Goal: Task Accomplishment & Management: Manage account settings

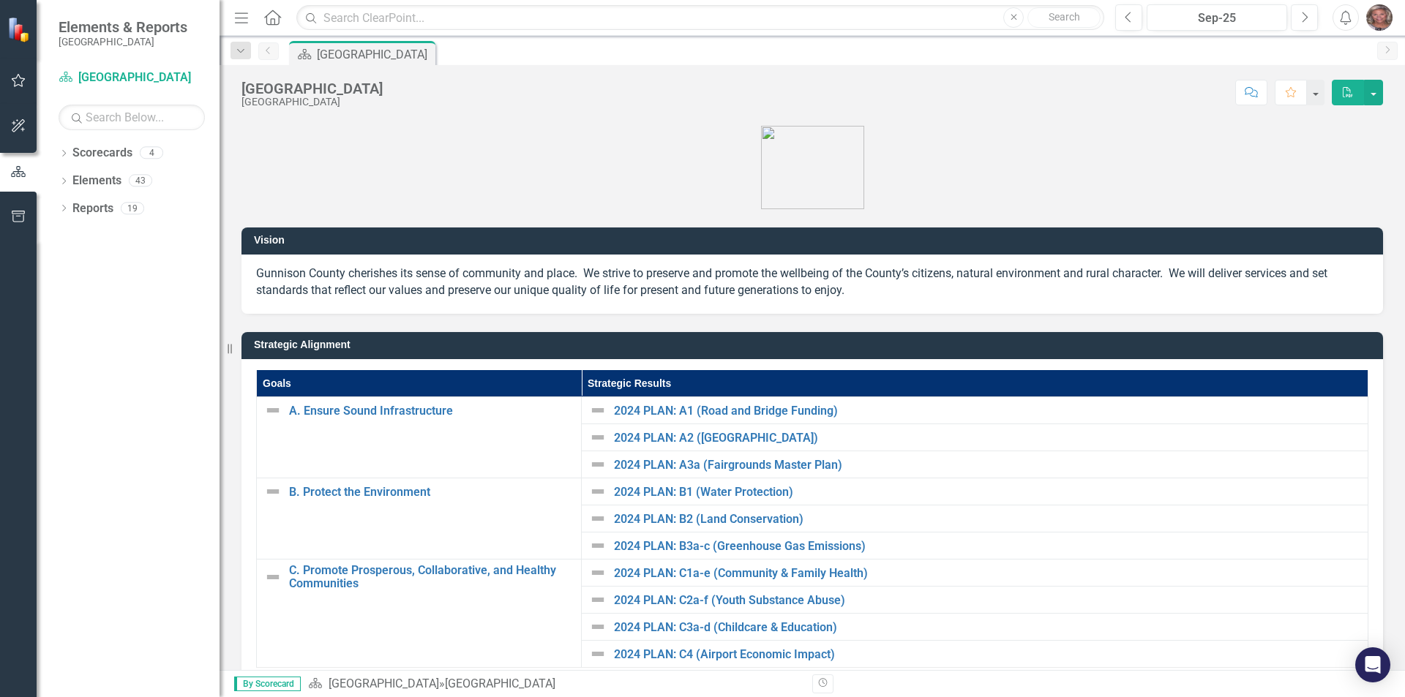
click at [1381, 18] on img "button" at bounding box center [1379, 17] width 26 height 26
click at [1351, 47] on link "User Edit Profile" at bounding box center [1334, 44] width 116 height 27
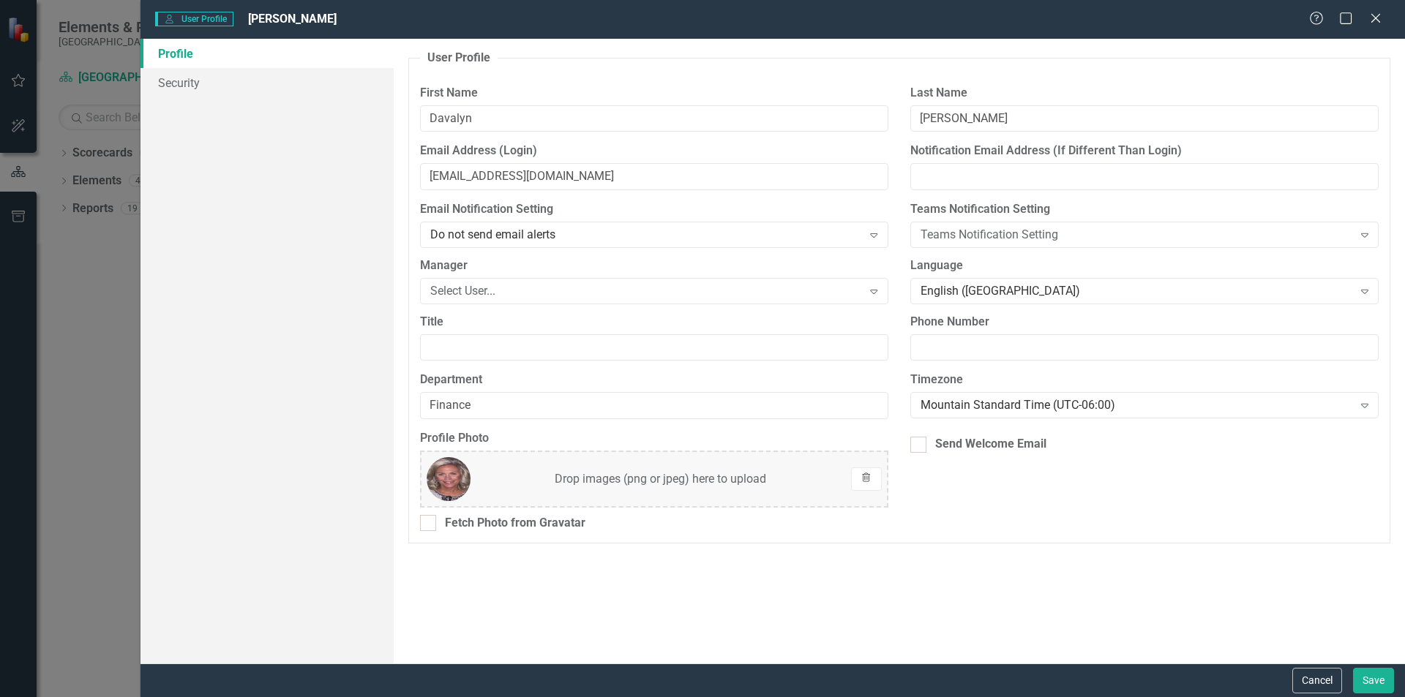
click at [873, 476] on button "Trash" at bounding box center [866, 478] width 31 height 23
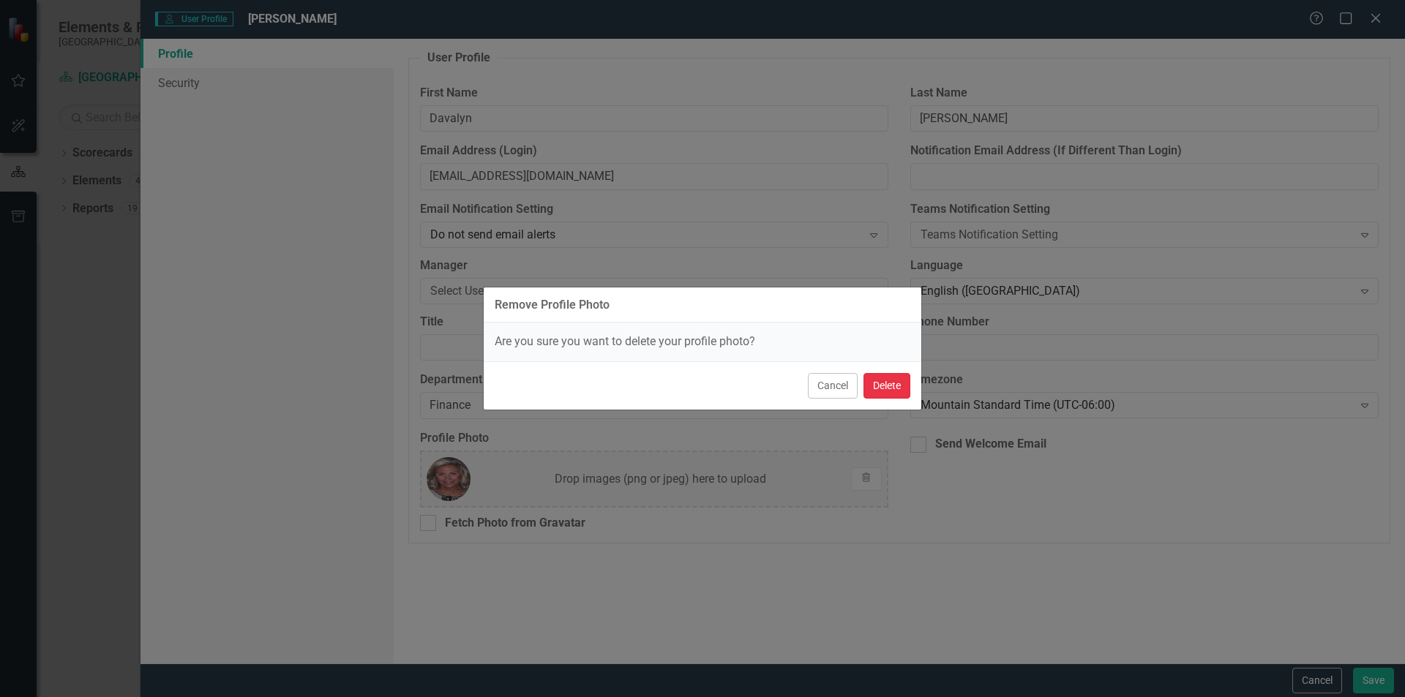
click at [884, 380] on button "Delete" at bounding box center [886, 386] width 47 height 26
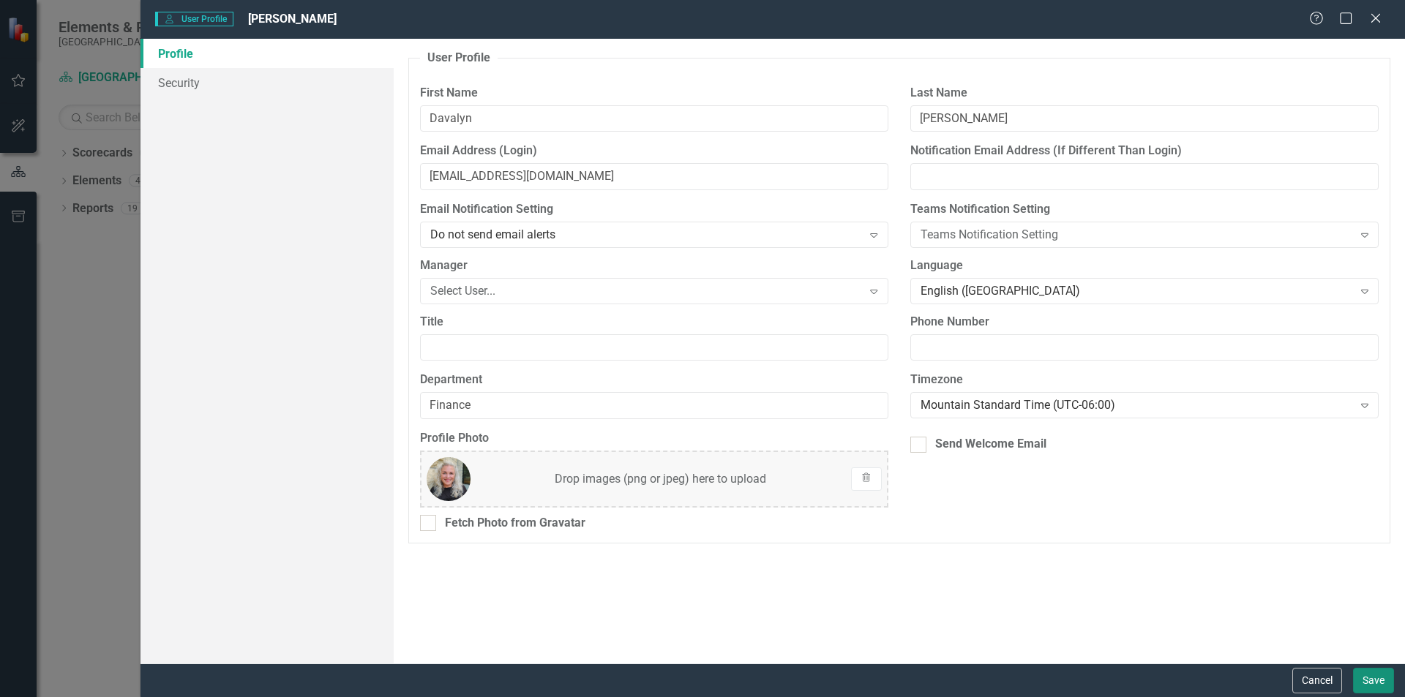
click at [1377, 680] on button "Save" at bounding box center [1373, 681] width 41 height 26
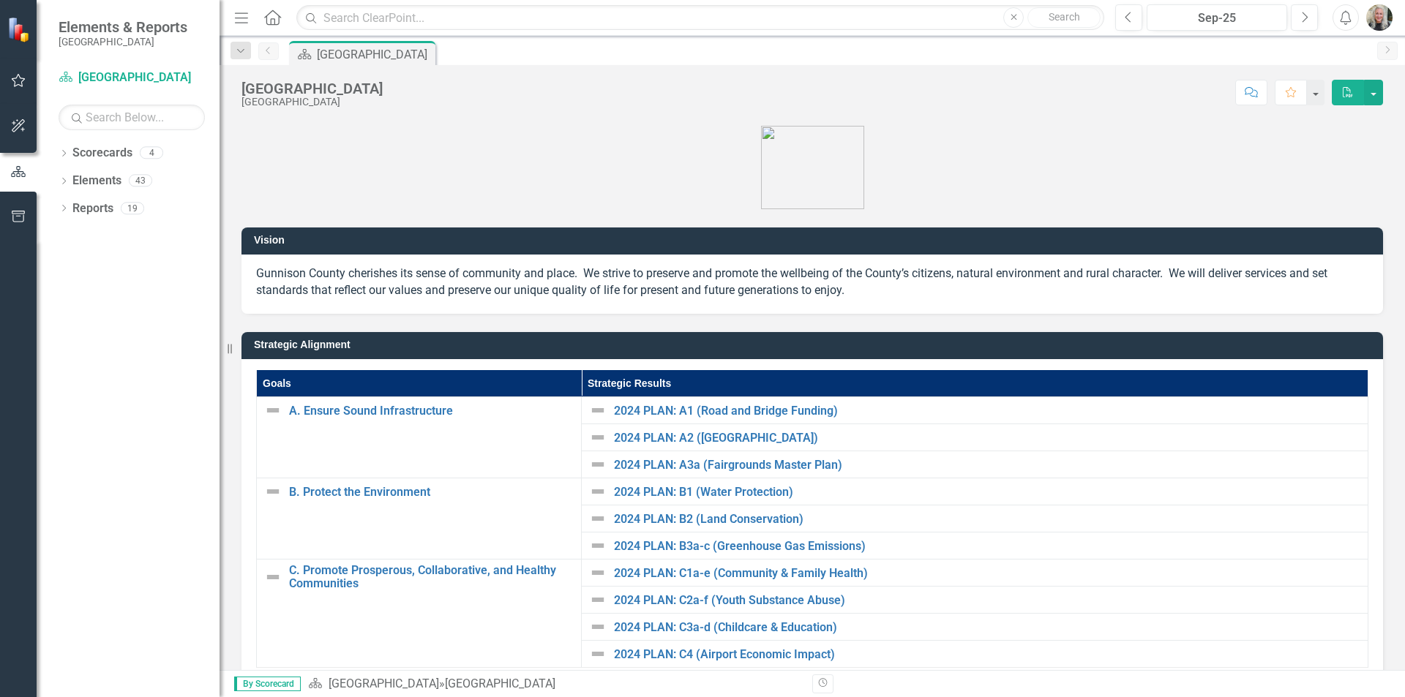
click at [1361, 95] on button "PDF" at bounding box center [1347, 93] width 32 height 26
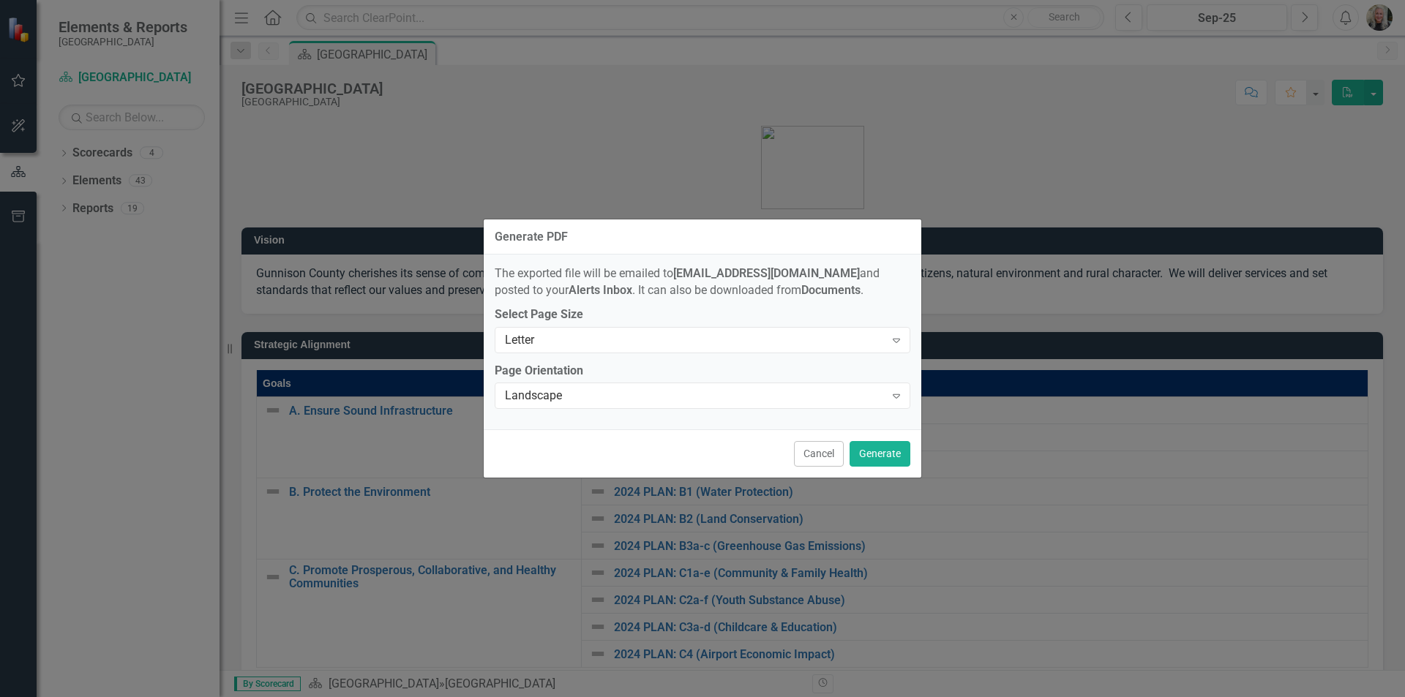
click at [1373, 89] on div "Generate PDF The exported file will be emailed to [EMAIL_ADDRESS][DOMAIN_NAME] …" at bounding box center [702, 348] width 1405 height 697
click at [1372, 91] on div "Generate PDF The exported file will be emailed to [EMAIL_ADDRESS][DOMAIN_NAME] …" at bounding box center [702, 348] width 1405 height 697
click at [94, 154] on div "Generate PDF The exported file will be emailed to [EMAIL_ADDRESS][DOMAIN_NAME] …" at bounding box center [702, 348] width 1405 height 697
click at [811, 452] on button "Cancel" at bounding box center [819, 454] width 50 height 26
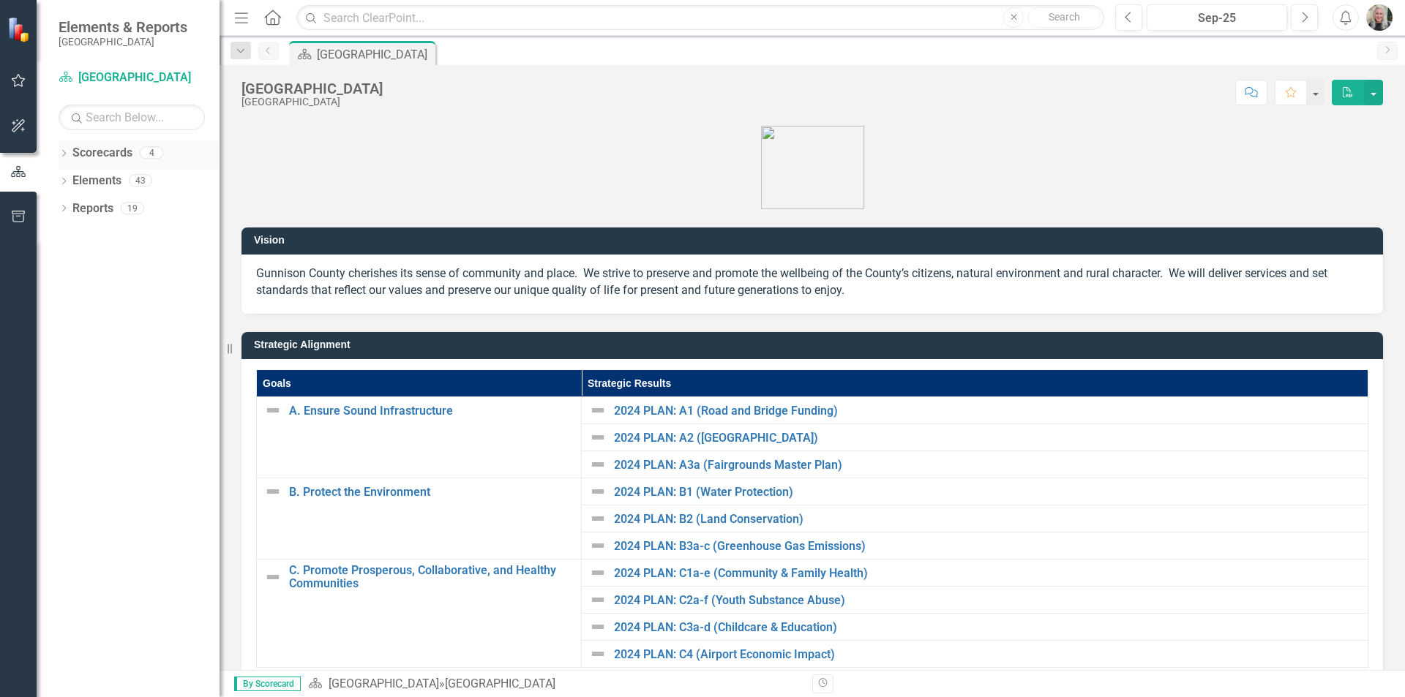
click at [94, 153] on link "Scorecards" at bounding box center [102, 153] width 60 height 17
click at [95, 152] on link "Scorecards" at bounding box center [102, 153] width 60 height 17
click at [1376, 91] on button "button" at bounding box center [1373, 93] width 19 height 26
click at [64, 151] on icon "Dropdown" at bounding box center [64, 155] width 10 height 8
click at [119, 204] on link "[PERSON_NAME]" at bounding box center [149, 208] width 139 height 17
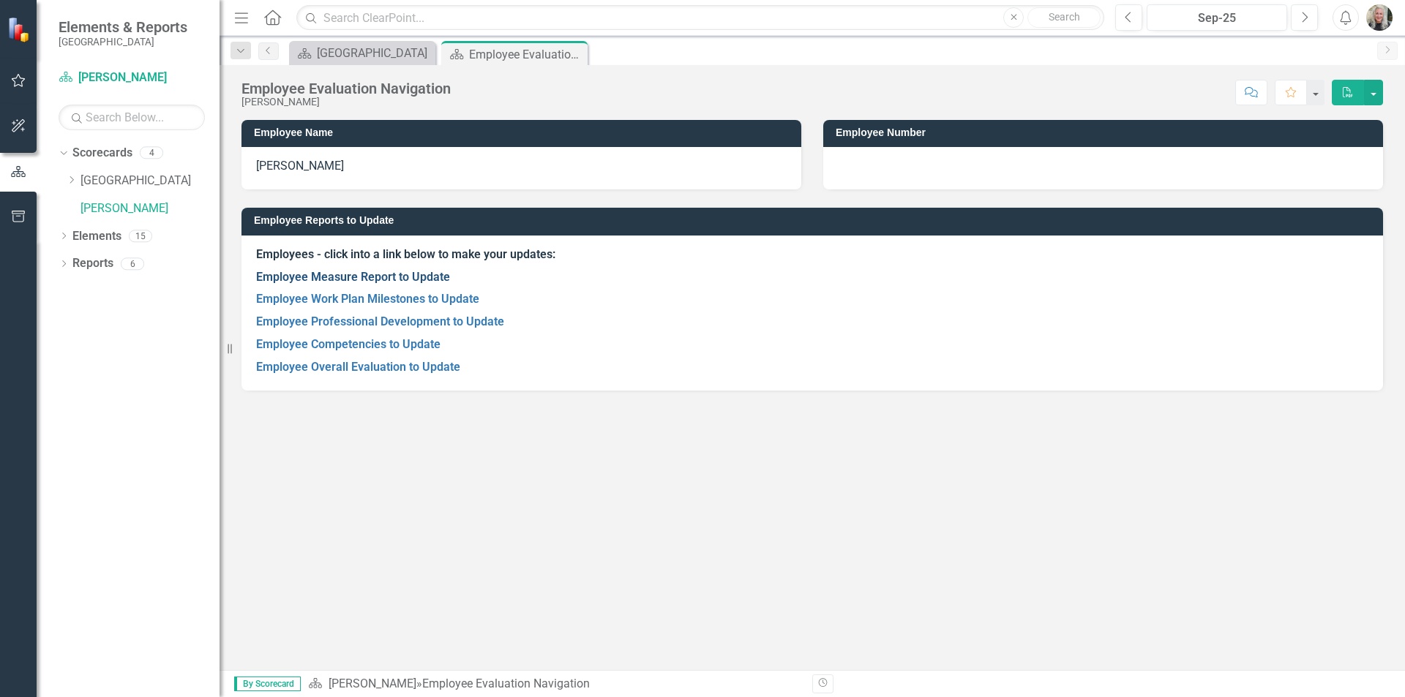
click at [378, 273] on link "Employee Measure Report to Update" at bounding box center [353, 277] width 194 height 14
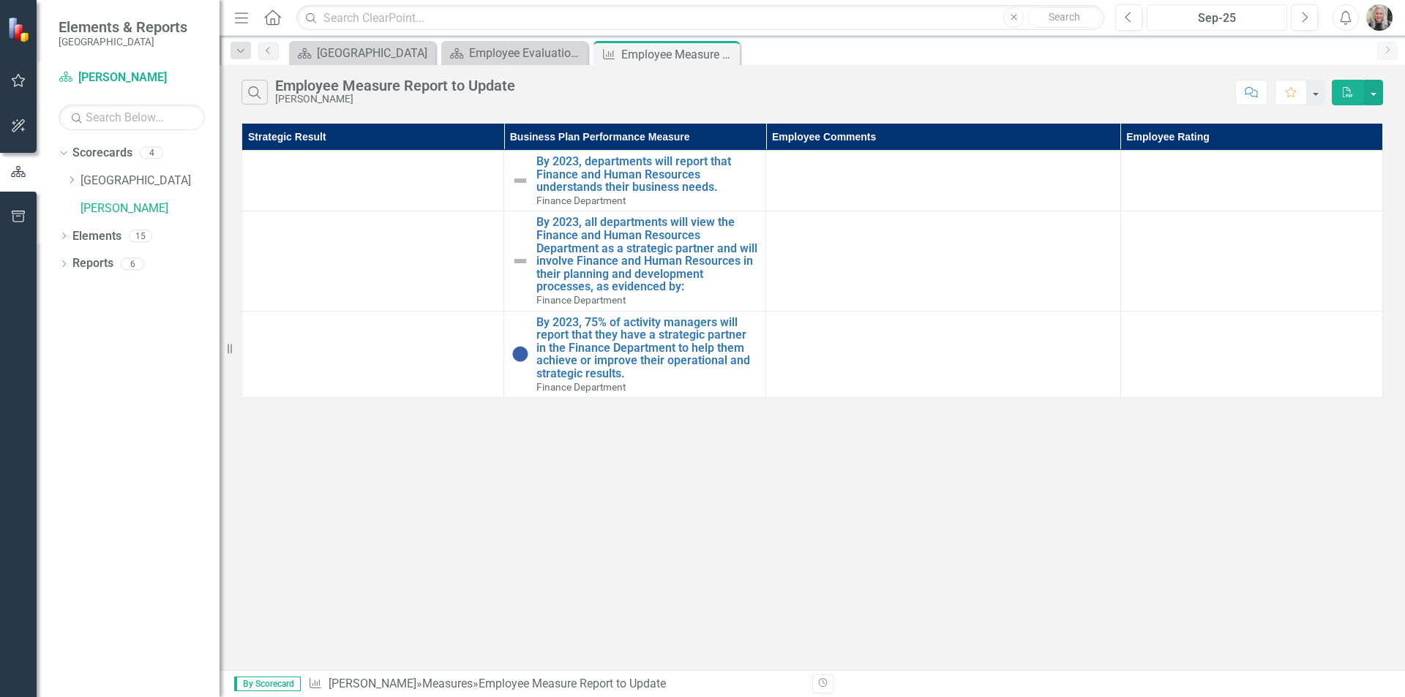
click at [1219, 17] on div "Sep-25" at bounding box center [1216, 19] width 130 height 18
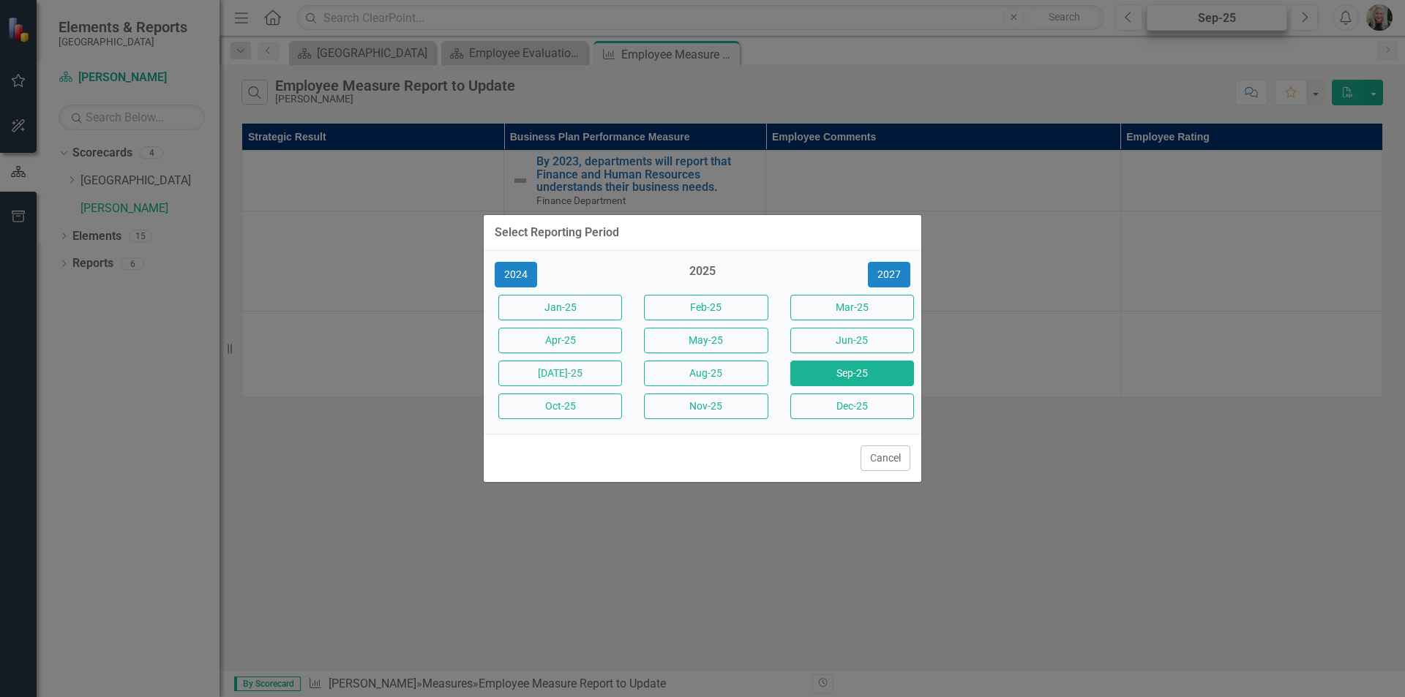
click at [1219, 17] on div "Select Reporting Period 2024 2025 [DATE]-25 Feb-25 Mar-25 Apr-25 May-25 Jun-25 …" at bounding box center [702, 348] width 1405 height 697
click at [843, 365] on button "Sep-25" at bounding box center [852, 374] width 124 height 26
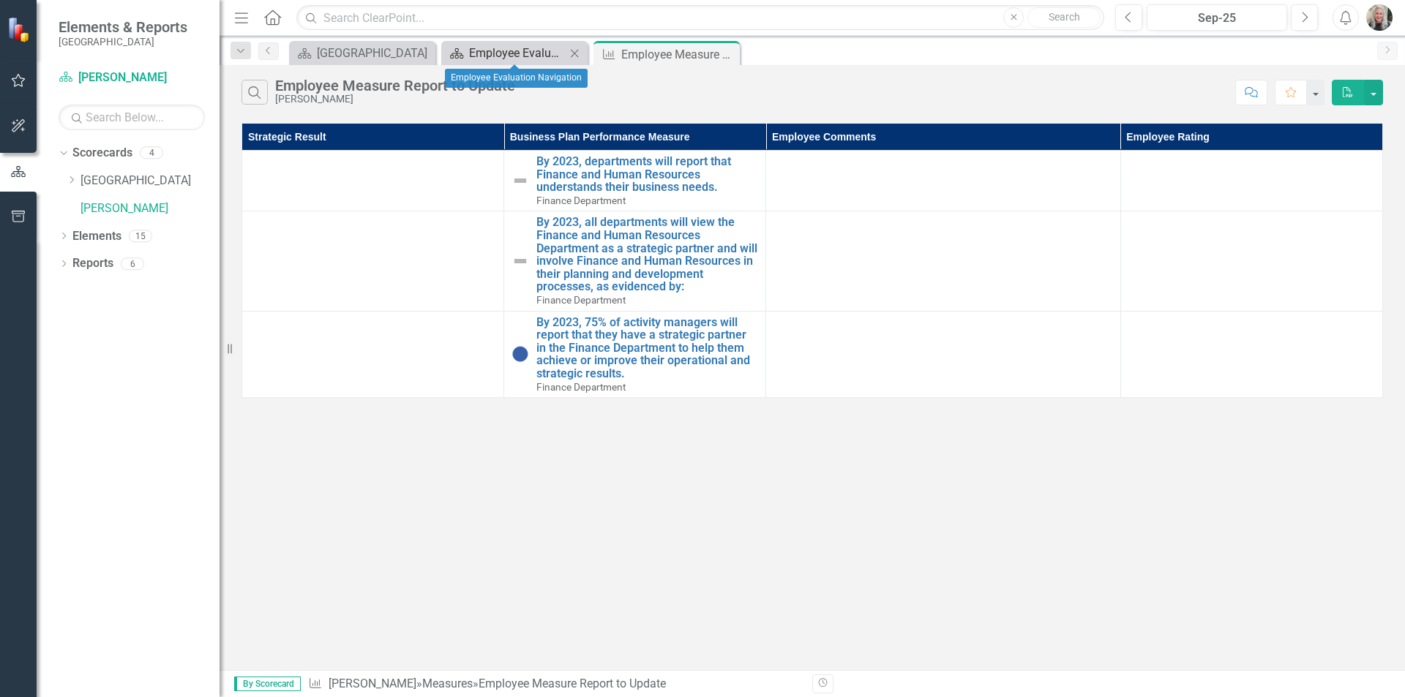
click at [507, 59] on div "Employee Evaluation Navigation" at bounding box center [517, 53] width 97 height 18
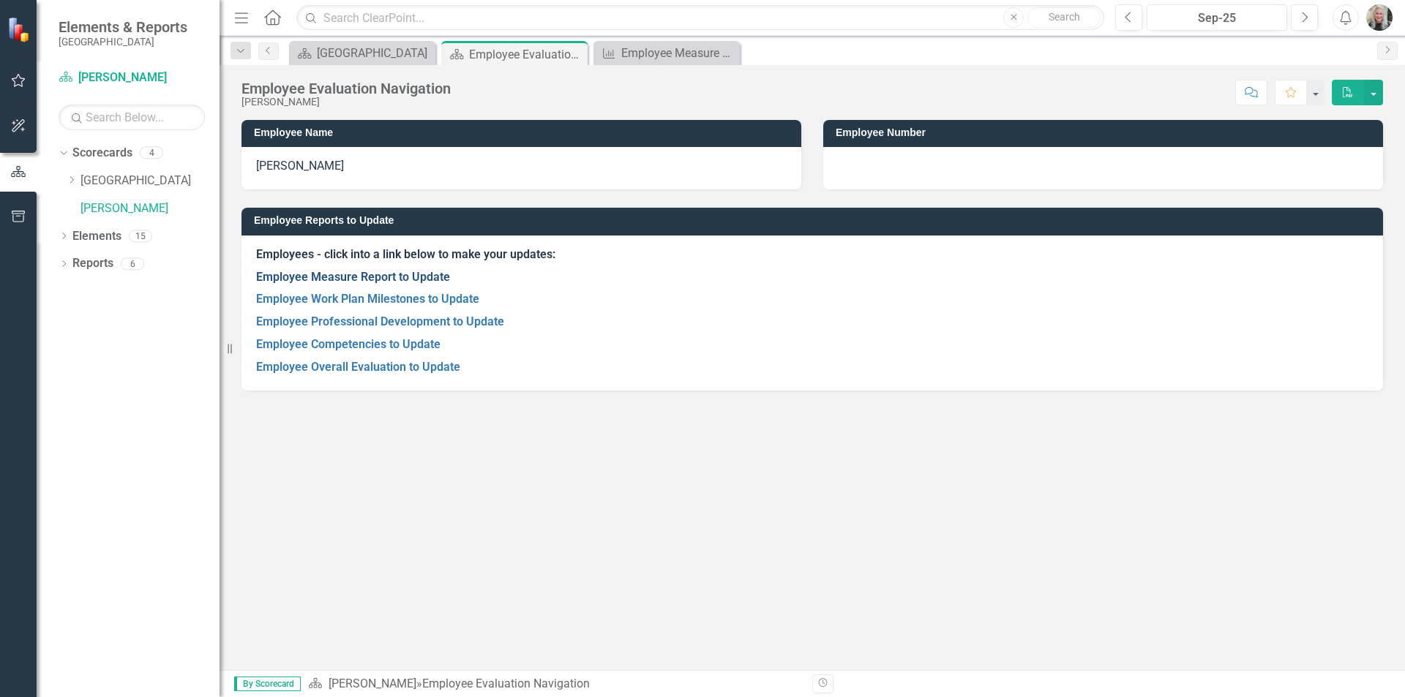
click at [361, 281] on link "Employee Measure Report to Update" at bounding box center [353, 277] width 194 height 14
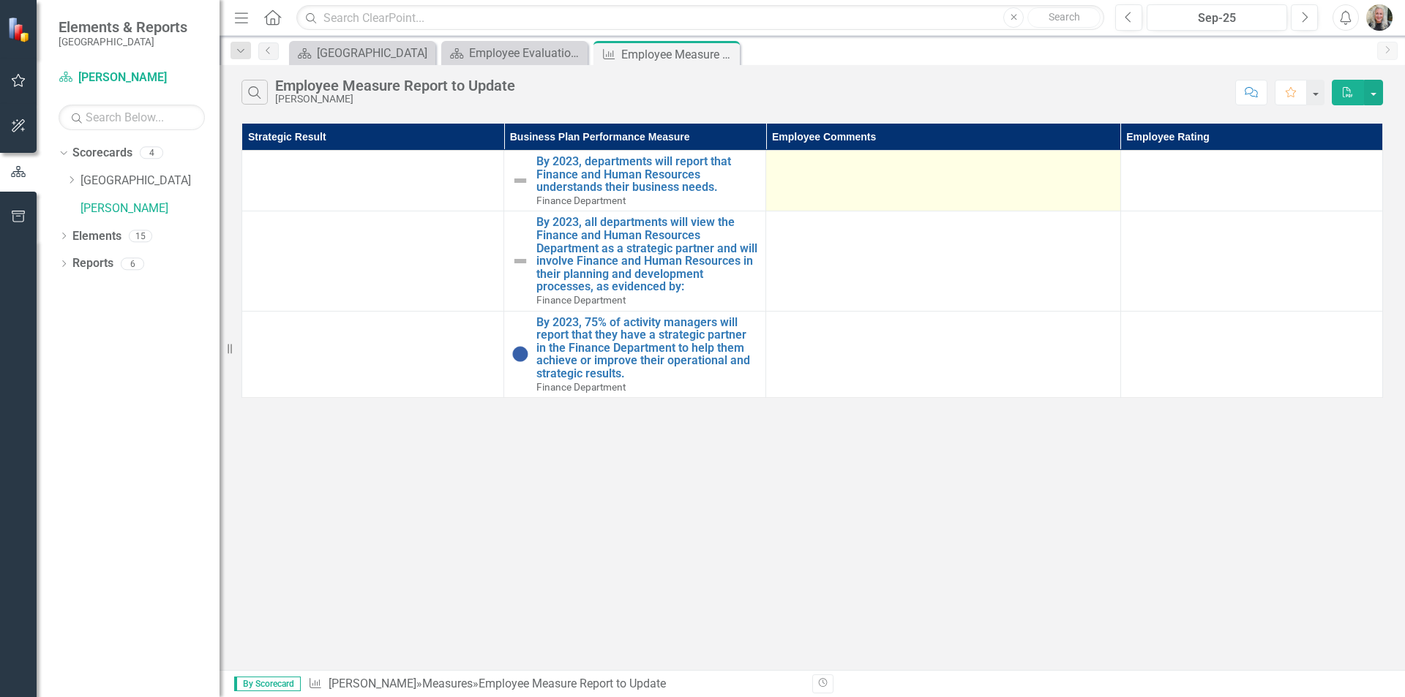
click at [862, 199] on td at bounding box center [943, 181] width 354 height 61
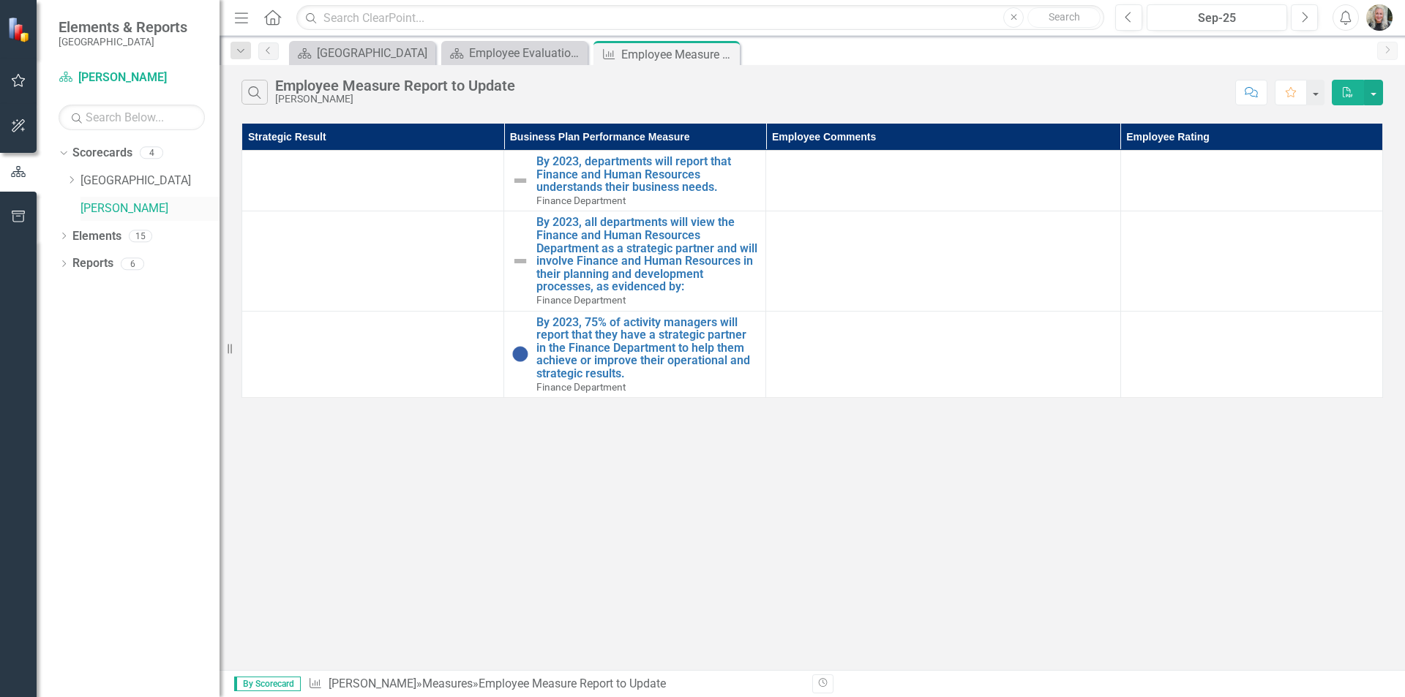
click at [127, 208] on link "[PERSON_NAME]" at bounding box center [149, 208] width 139 height 17
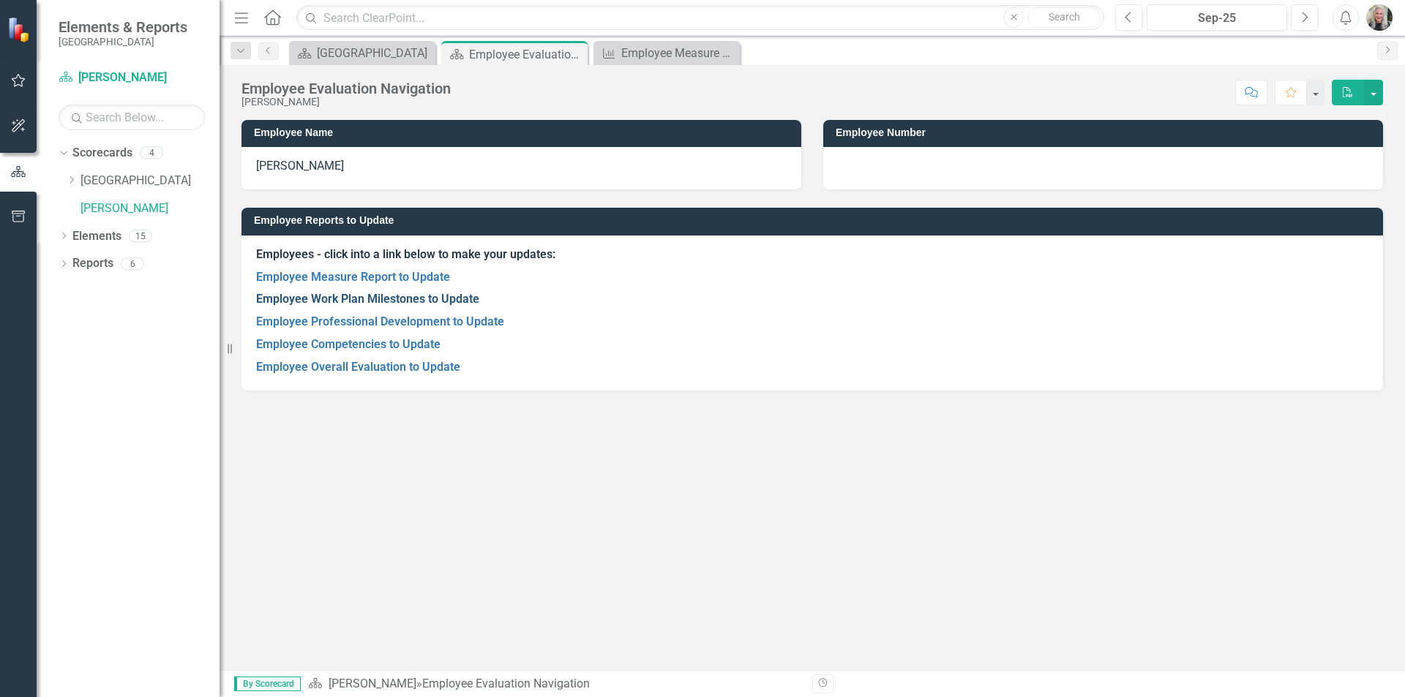
click at [316, 299] on link "Employee Work Plan Milestones to Update" at bounding box center [367, 299] width 223 height 14
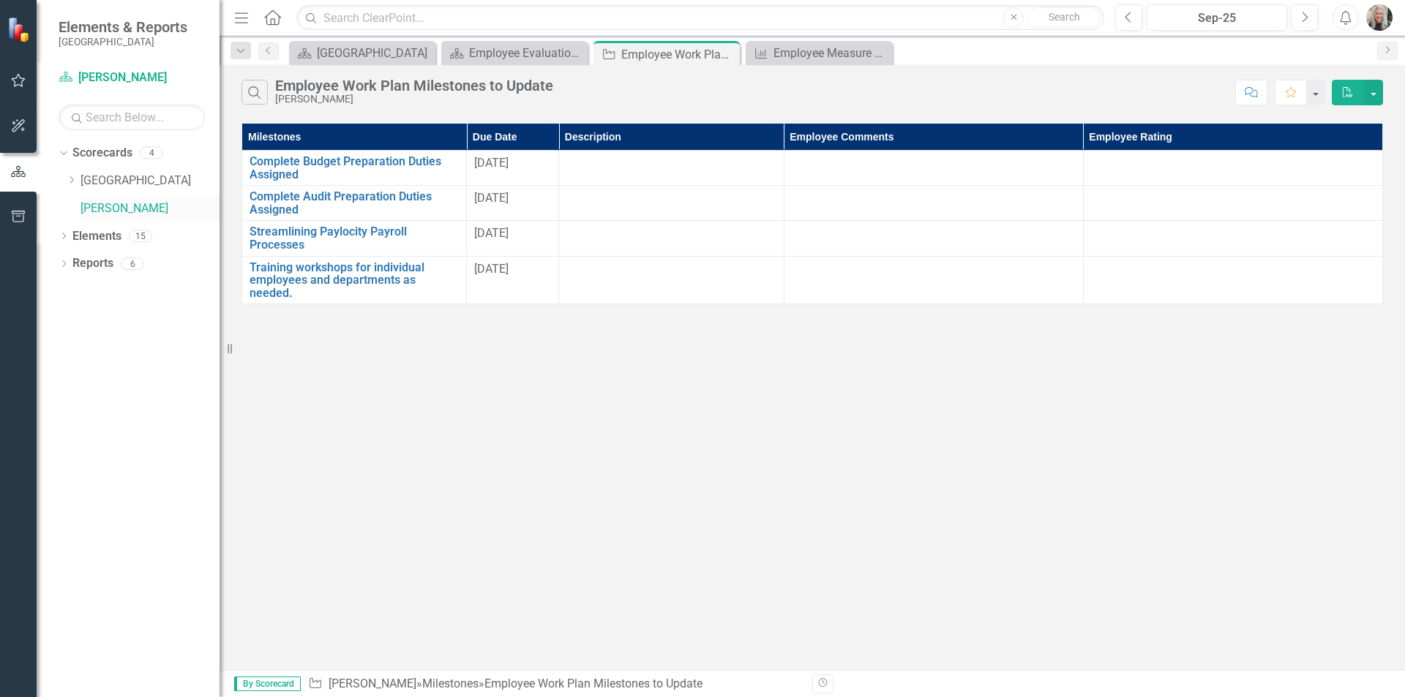
click at [116, 208] on link "[PERSON_NAME]" at bounding box center [149, 208] width 139 height 17
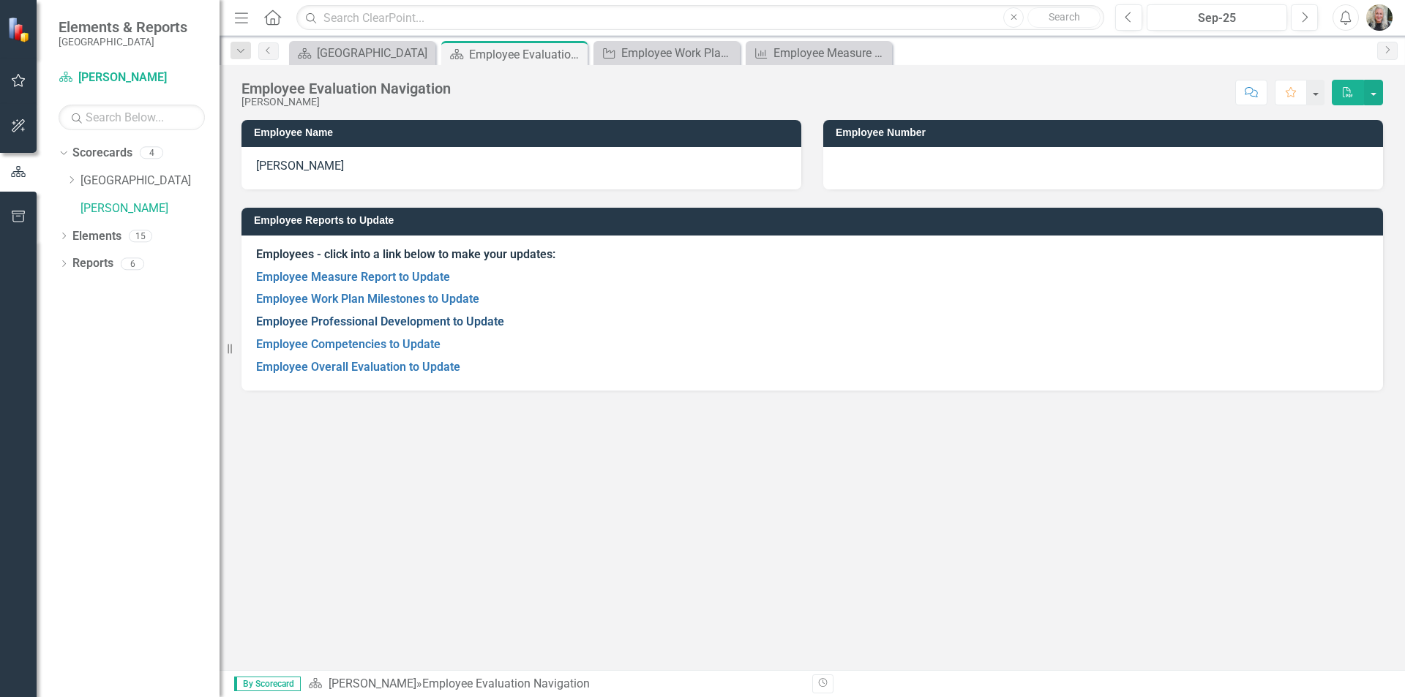
click at [317, 320] on link "Employee Professional Development to Update" at bounding box center [380, 322] width 248 height 14
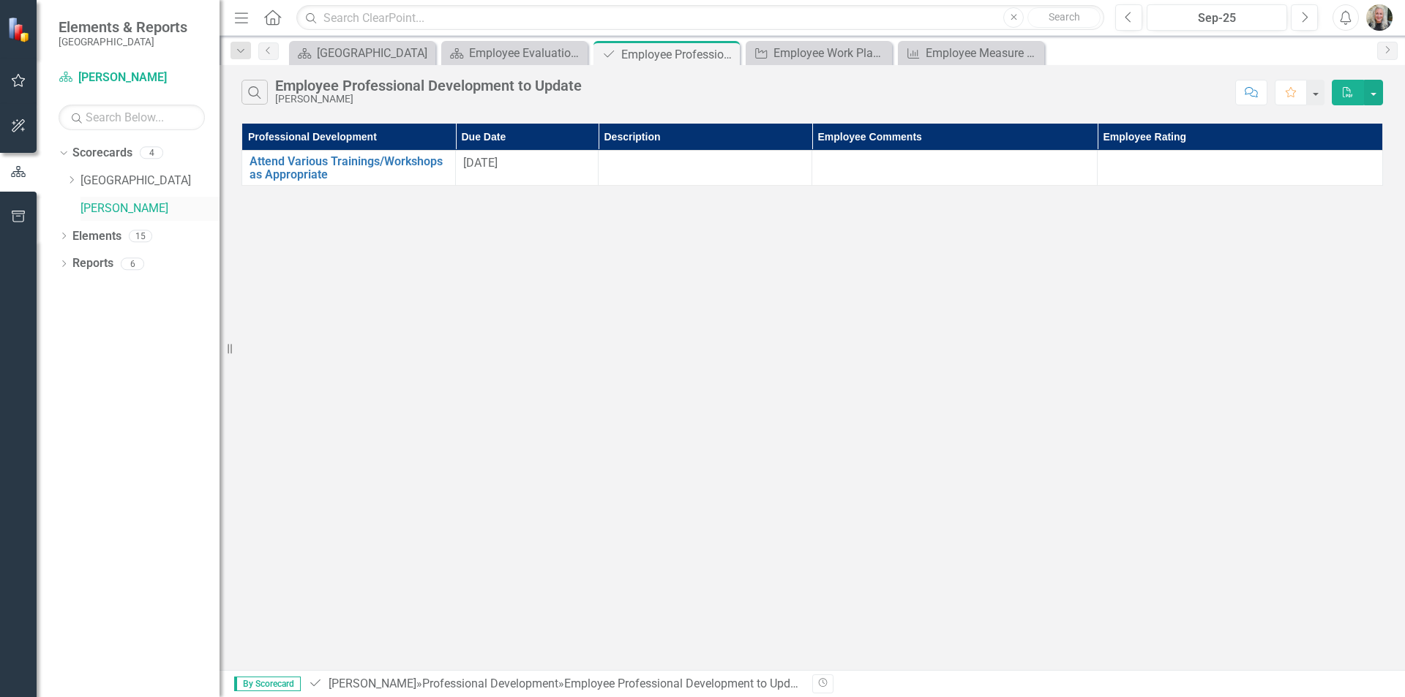
click at [124, 213] on link "[PERSON_NAME]" at bounding box center [149, 208] width 139 height 17
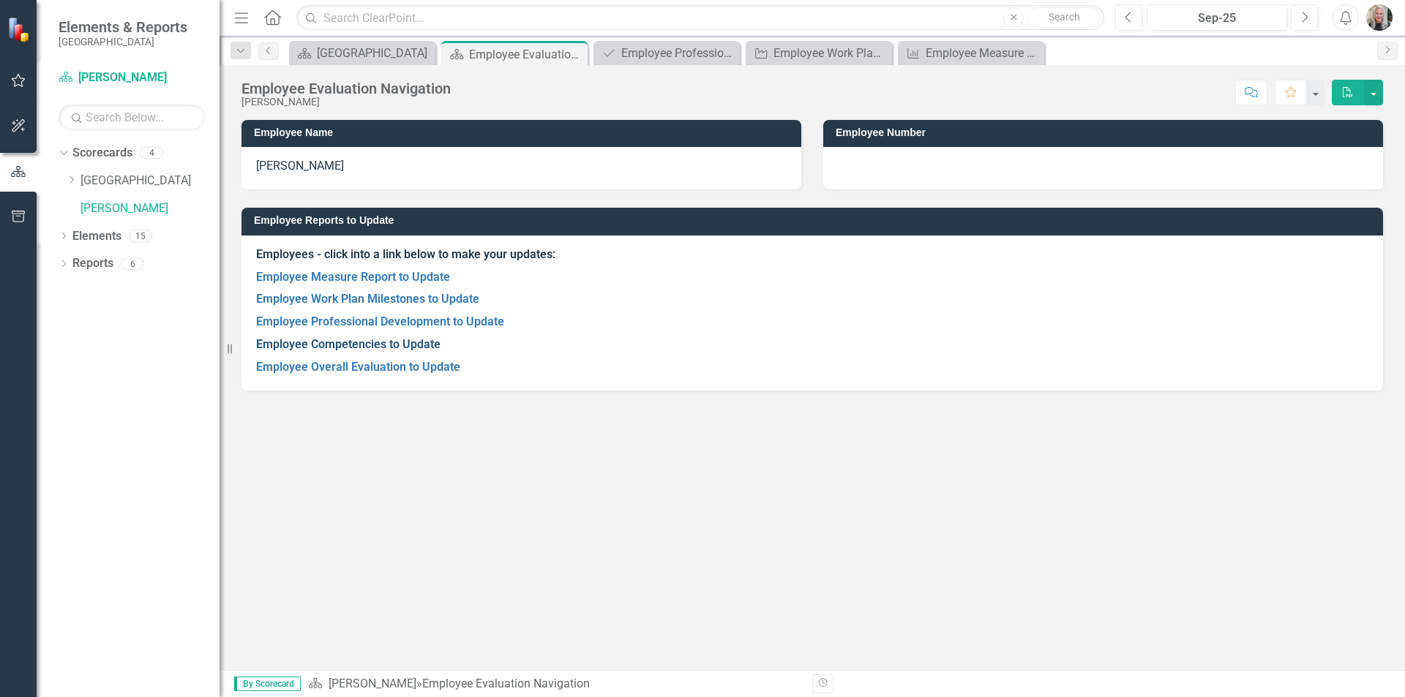
click at [342, 342] on link "Employee Competencies to Update" at bounding box center [348, 344] width 184 height 14
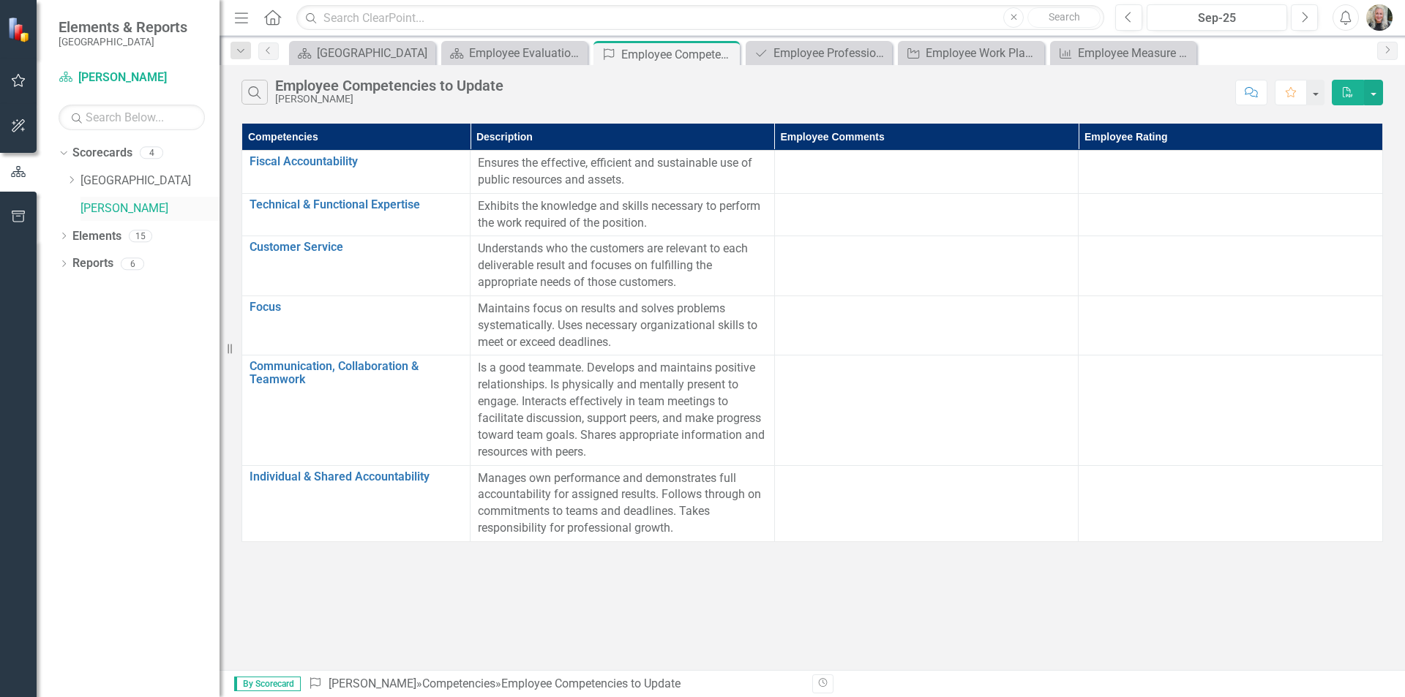
click at [97, 205] on link "[PERSON_NAME]" at bounding box center [149, 208] width 139 height 17
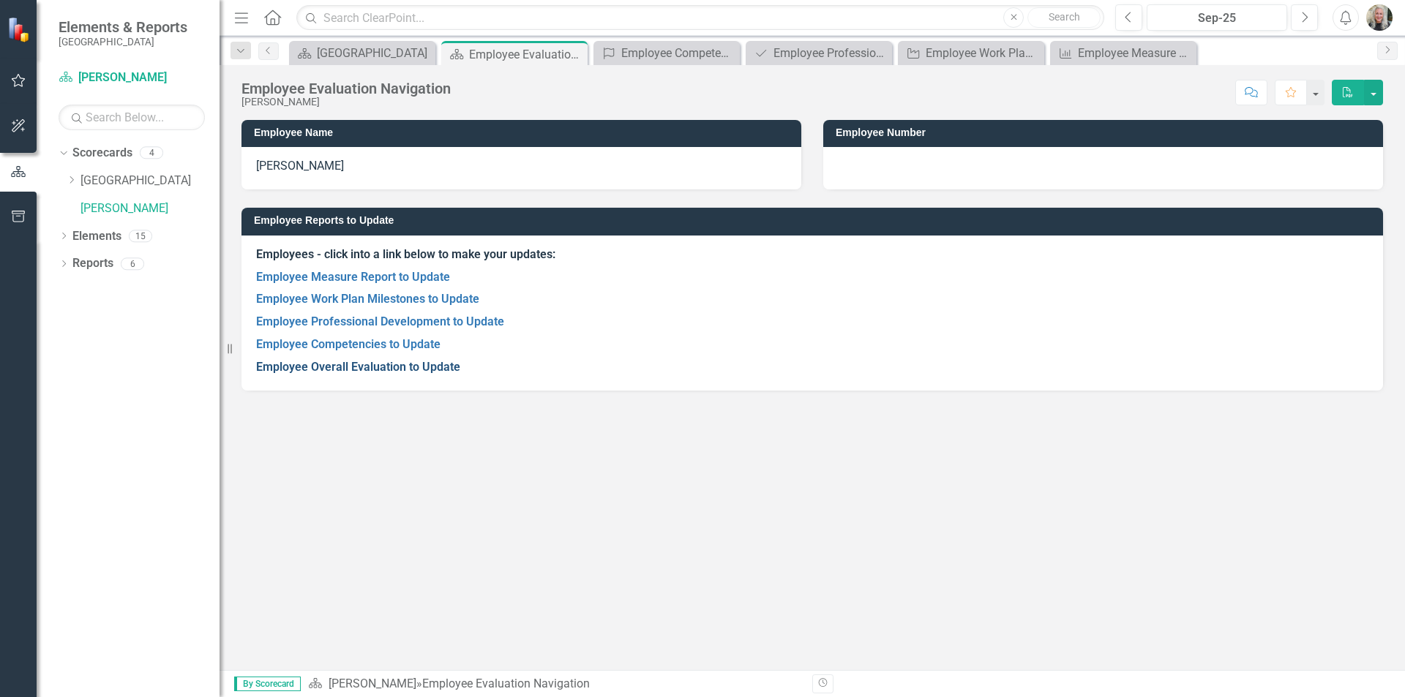
click at [305, 364] on link "Employee Overall Evaluation to Update" at bounding box center [358, 367] width 204 height 14
